Goal: Task Accomplishment & Management: Manage account settings

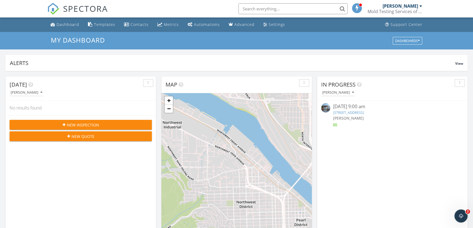
click at [363, 114] on link "300 N Pekin Rd, Woodland, WA 98674" at bounding box center [348, 112] width 31 height 5
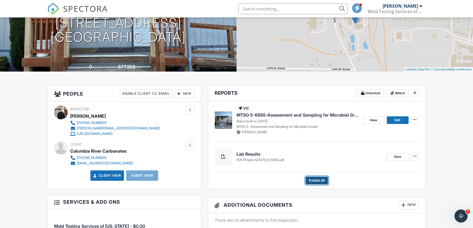
click at [321, 181] on span "Publish All" at bounding box center [317, 180] width 16 height 5
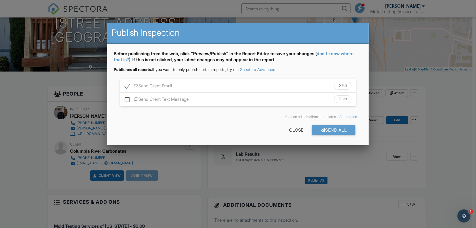
click at [189, 83] on div "Send Client Email Edit" at bounding box center [238, 85] width 236 height 13
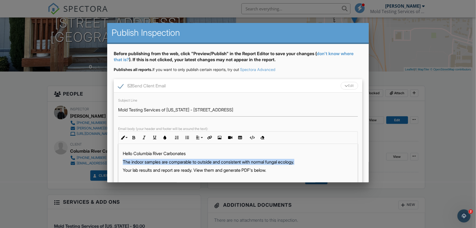
drag, startPoint x: 309, startPoint y: 161, endPoint x: 117, endPoint y: 162, distance: 191.5
click at [117, 162] on div "Subject Line Mold Testing Services of [US_STATE] - [STREET_ADDRESS] Email body …" at bounding box center [238, 140] width 249 height 97
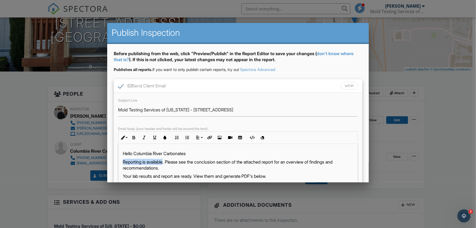
drag, startPoint x: 166, startPoint y: 161, endPoint x: 119, endPoint y: 164, distance: 46.5
click at [119, 164] on div "Hello Columbia River Carbonates Reporting is available. Please see the conclusi…" at bounding box center [238, 197] width 240 height 106
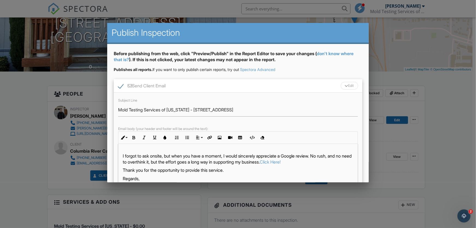
scroll to position [60, 0]
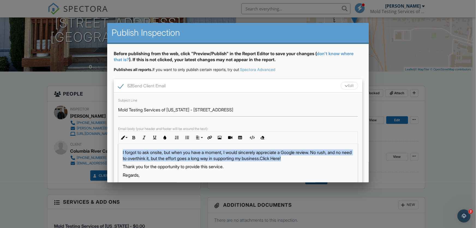
drag, startPoint x: 327, startPoint y: 159, endPoint x: 118, endPoint y: 150, distance: 209.2
click at [118, 150] on div "Hello Columbia River Carbonates Please see the conclusion section of the attach…" at bounding box center [238, 134] width 240 height 100
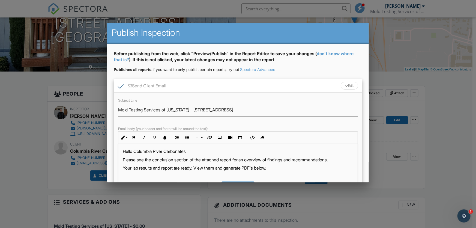
scroll to position [0, 0]
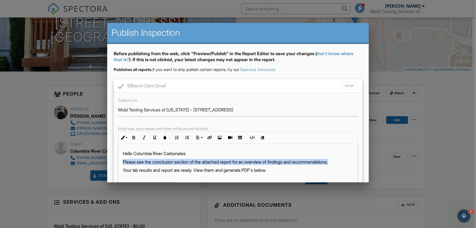
drag, startPoint x: 341, startPoint y: 161, endPoint x: 121, endPoint y: 159, distance: 220.5
click at [121, 159] on div "Hello Columbia River Carbonates Please see the conclusion section of the attach…" at bounding box center [238, 187] width 240 height 86
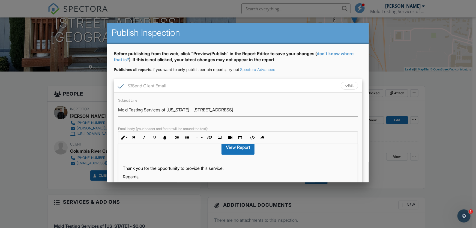
scroll to position [37, 0]
click at [286, 156] on p at bounding box center [238, 159] width 231 height 6
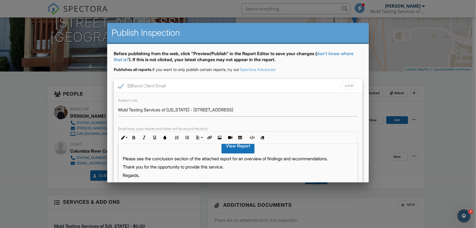
click at [304, 152] on div "View Report" at bounding box center [238, 145] width 231 height 15
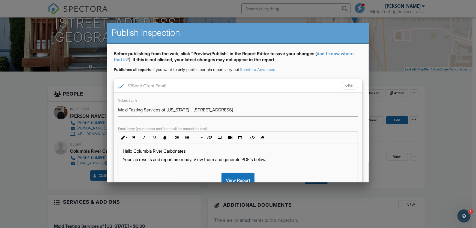
scroll to position [0, 0]
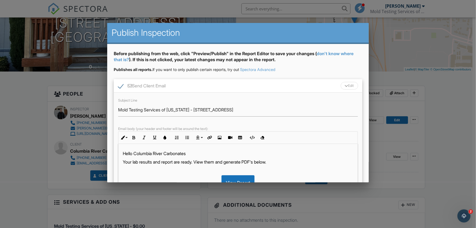
click at [328, 175] on div "View Report" at bounding box center [238, 182] width 231 height 15
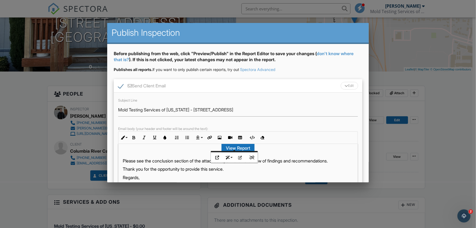
scroll to position [37, 0]
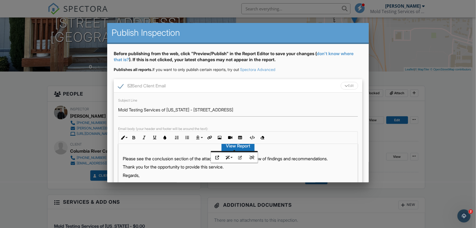
click at [120, 159] on div "Hello Columbia River Carbonates Your lab results and report are ready. View the…" at bounding box center [238, 146] width 240 height 78
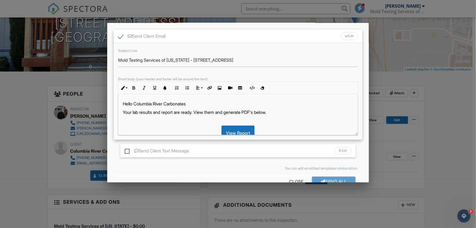
scroll to position [64, 0]
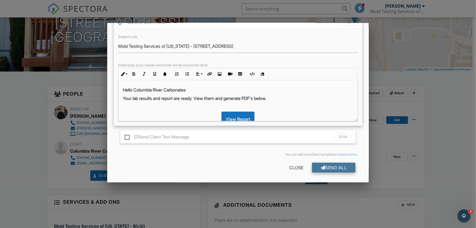
click at [327, 167] on div "Send All" at bounding box center [334, 168] width 44 height 10
